Goal: Navigation & Orientation: Go to known website

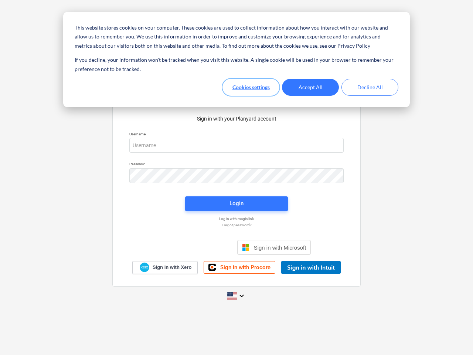
click at [251, 87] on button "Cookies settings" at bounding box center [250, 87] width 57 height 17
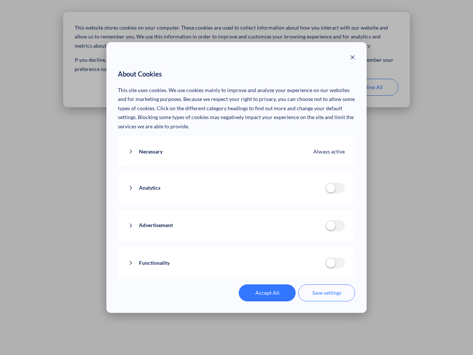
click at [310, 87] on p "This site uses cookies. We use cookies mainly to improve and analyze your exper…" at bounding box center [237, 108] width 238 height 45
click at [370, 87] on div "About Cookies This site uses cookies. We use cookies mainly to improve and anal…" at bounding box center [236, 177] width 473 height 355
click at [237, 145] on div "Necessary Always active These cookies are necessary for the website to function…" at bounding box center [237, 152] width 238 height 30
click at [237, 176] on div "Analytics analytics cookies disallowed These cookies help us to understand how …" at bounding box center [237, 188] width 238 height 32
click at [237, 204] on div "Analytics analytics cookies disallowed These cookies help us to understand how …" at bounding box center [237, 188] width 238 height 32
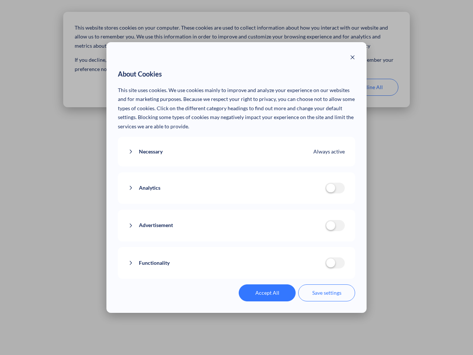
click at [274, 247] on div "Functionality functionality cookies disallowed We use a set of cookies that are…" at bounding box center [237, 263] width 238 height 32
click at [311, 267] on button "Functionality" at bounding box center [226, 262] width 197 height 9
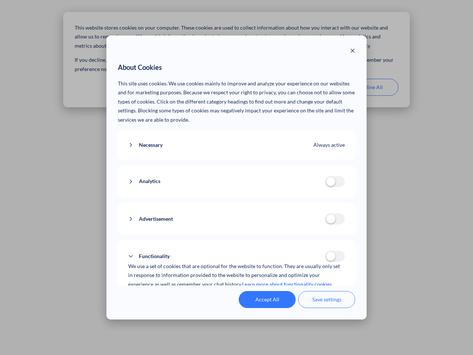
click at [237, 296] on div "Accept All Save settings" at bounding box center [237, 299] width 238 height 17
